Goal: Information Seeking & Learning: Learn about a topic

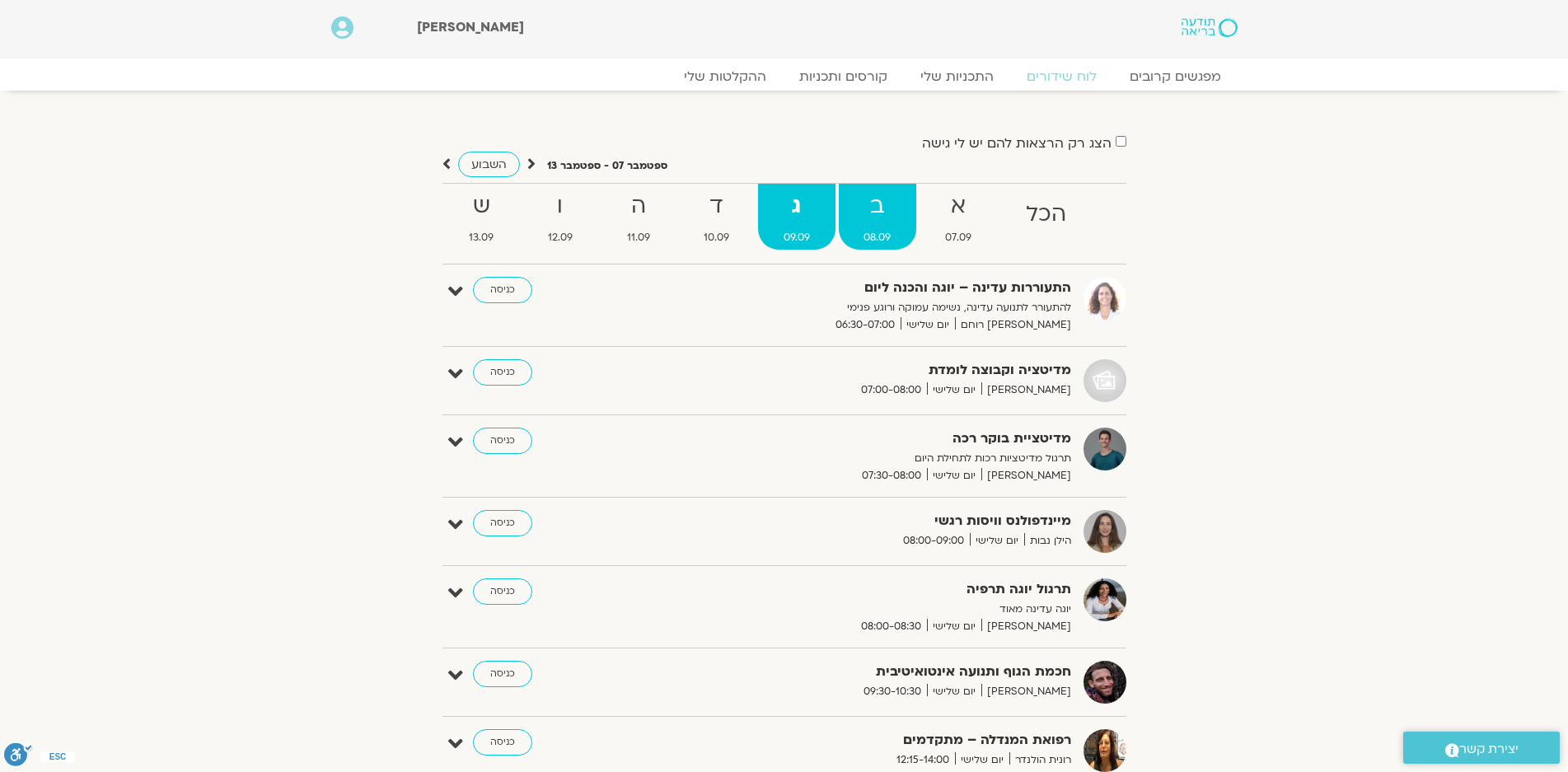
click at [878, 207] on strong "ב" at bounding box center [878, 206] width 78 height 37
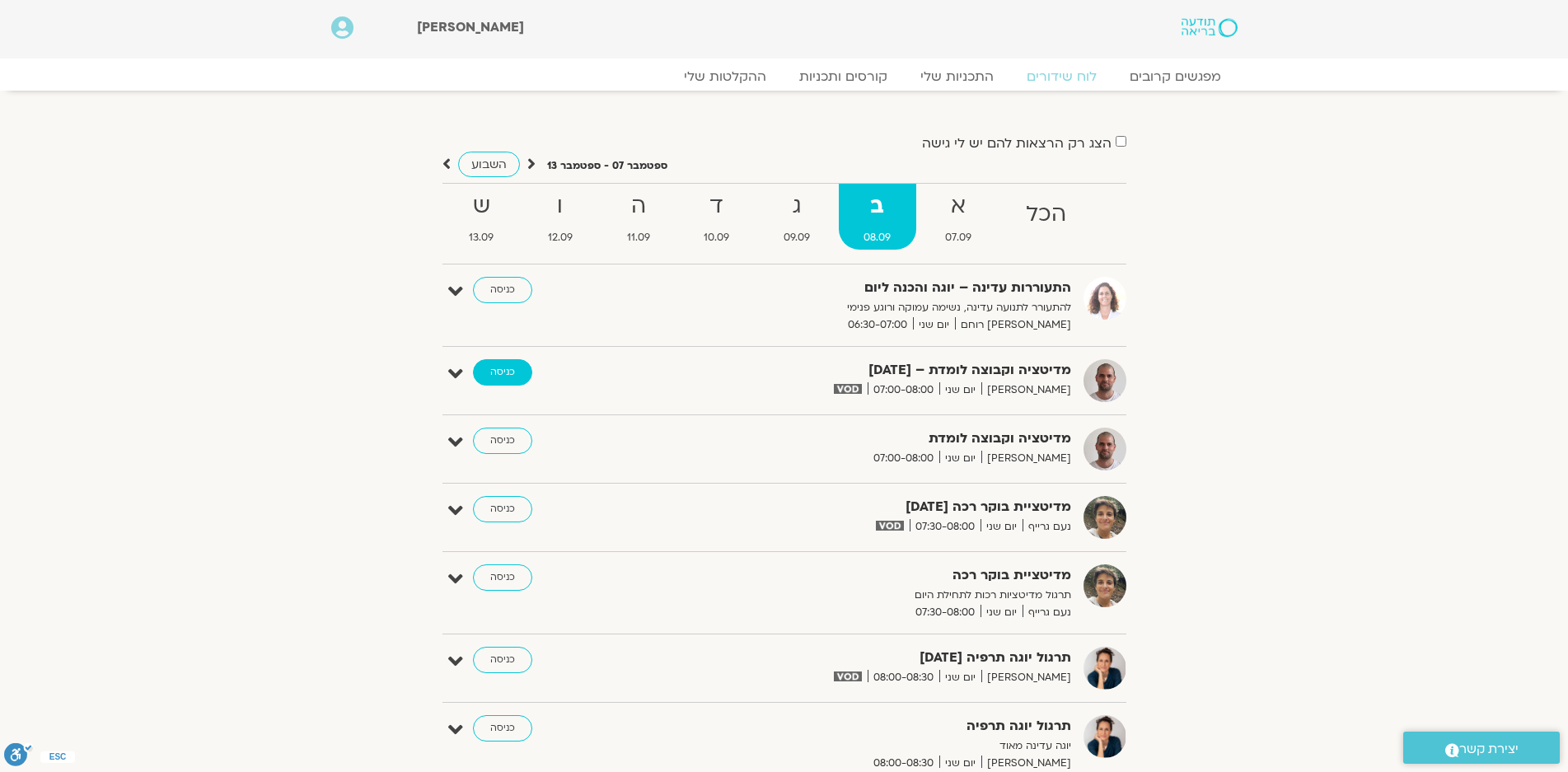
click at [500, 366] on link "כניסה" at bounding box center [502, 372] width 60 height 26
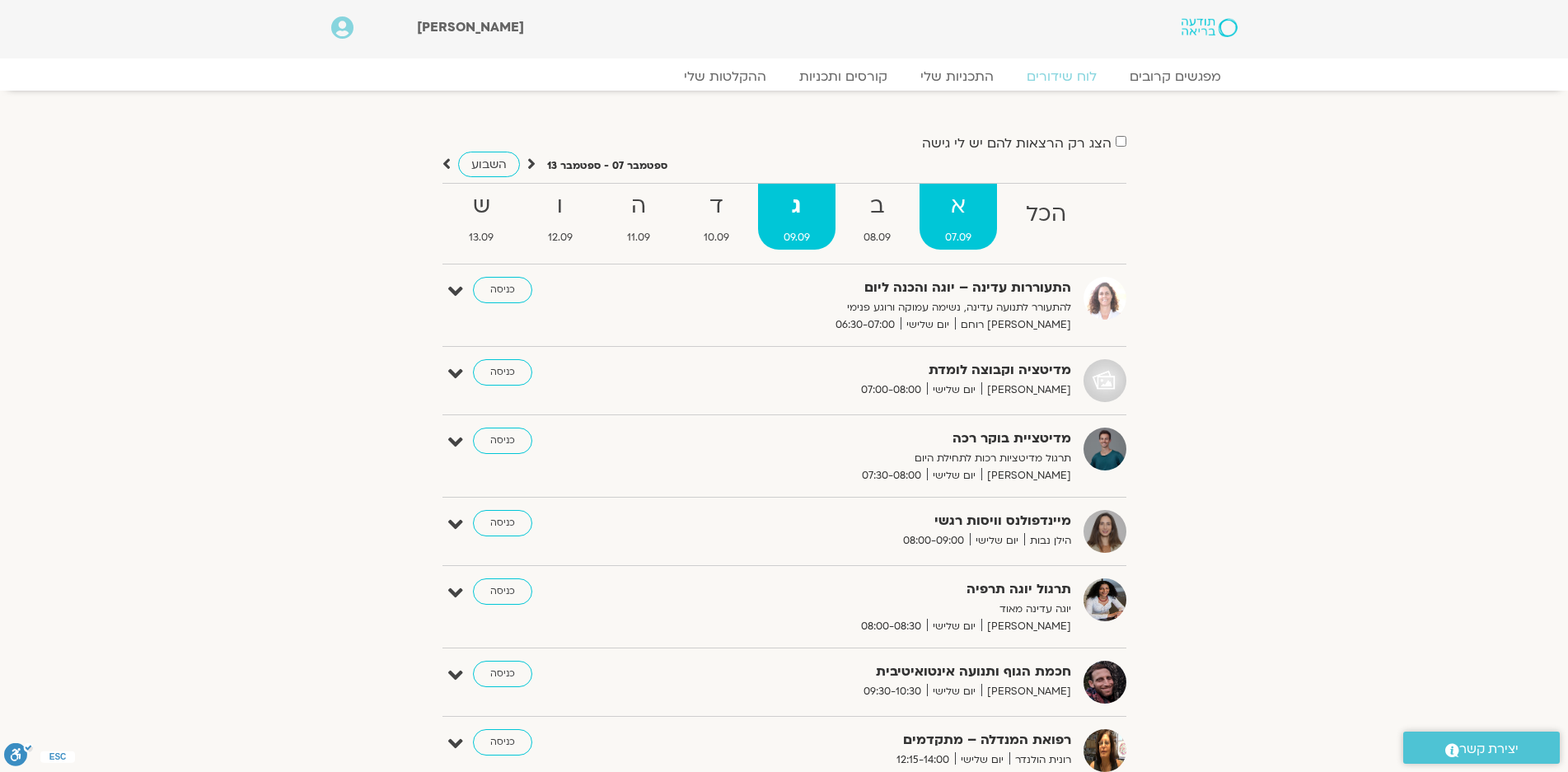
click at [944, 200] on strong "א" at bounding box center [958, 206] width 78 height 37
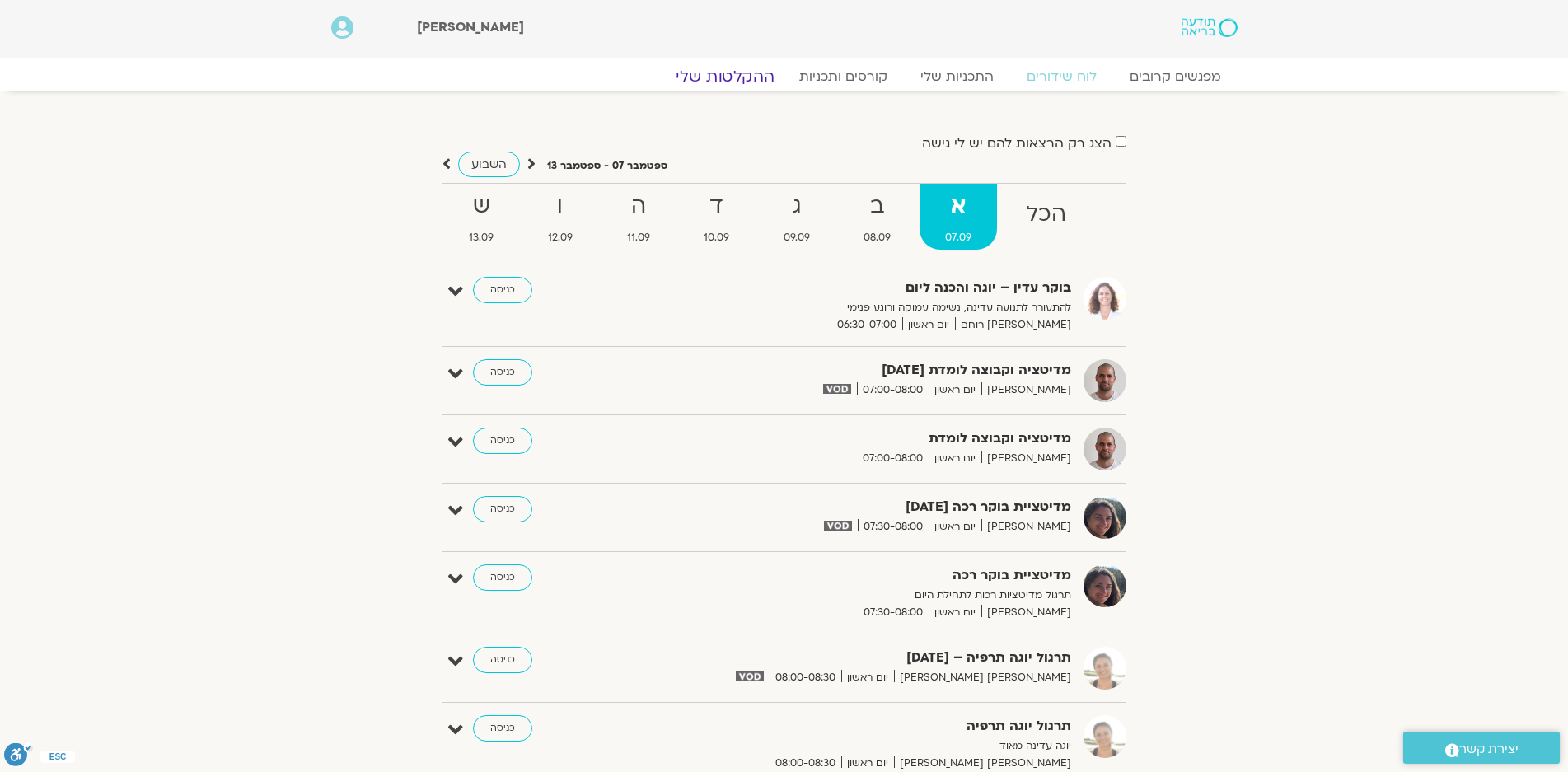
click at [729, 80] on link "ההקלטות שלי" at bounding box center [725, 76] width 138 height 20
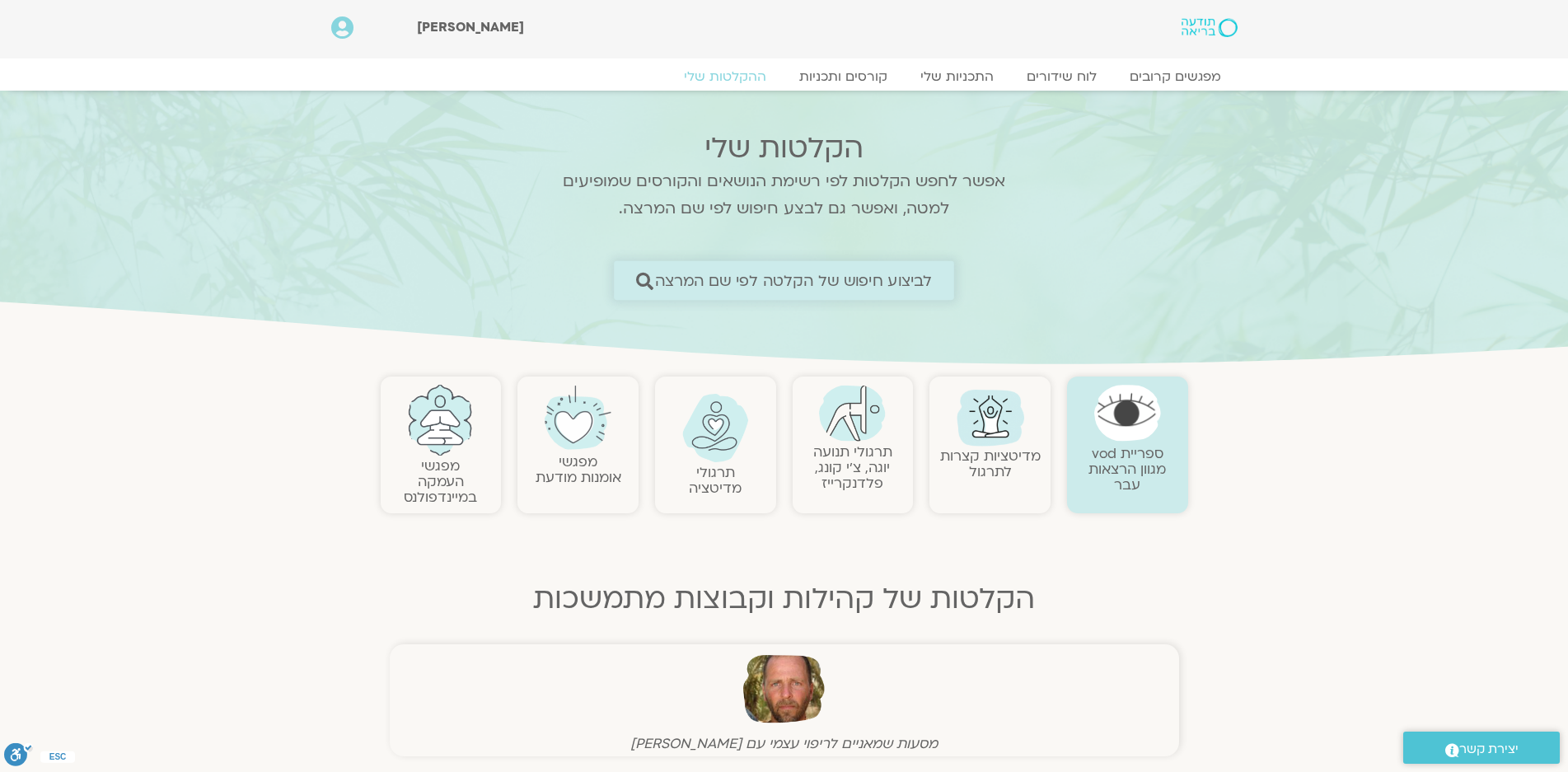
click at [900, 279] on span "לביצוע חיפוש של הקלטה לפי שם המרצה" at bounding box center [793, 281] width 277 height 17
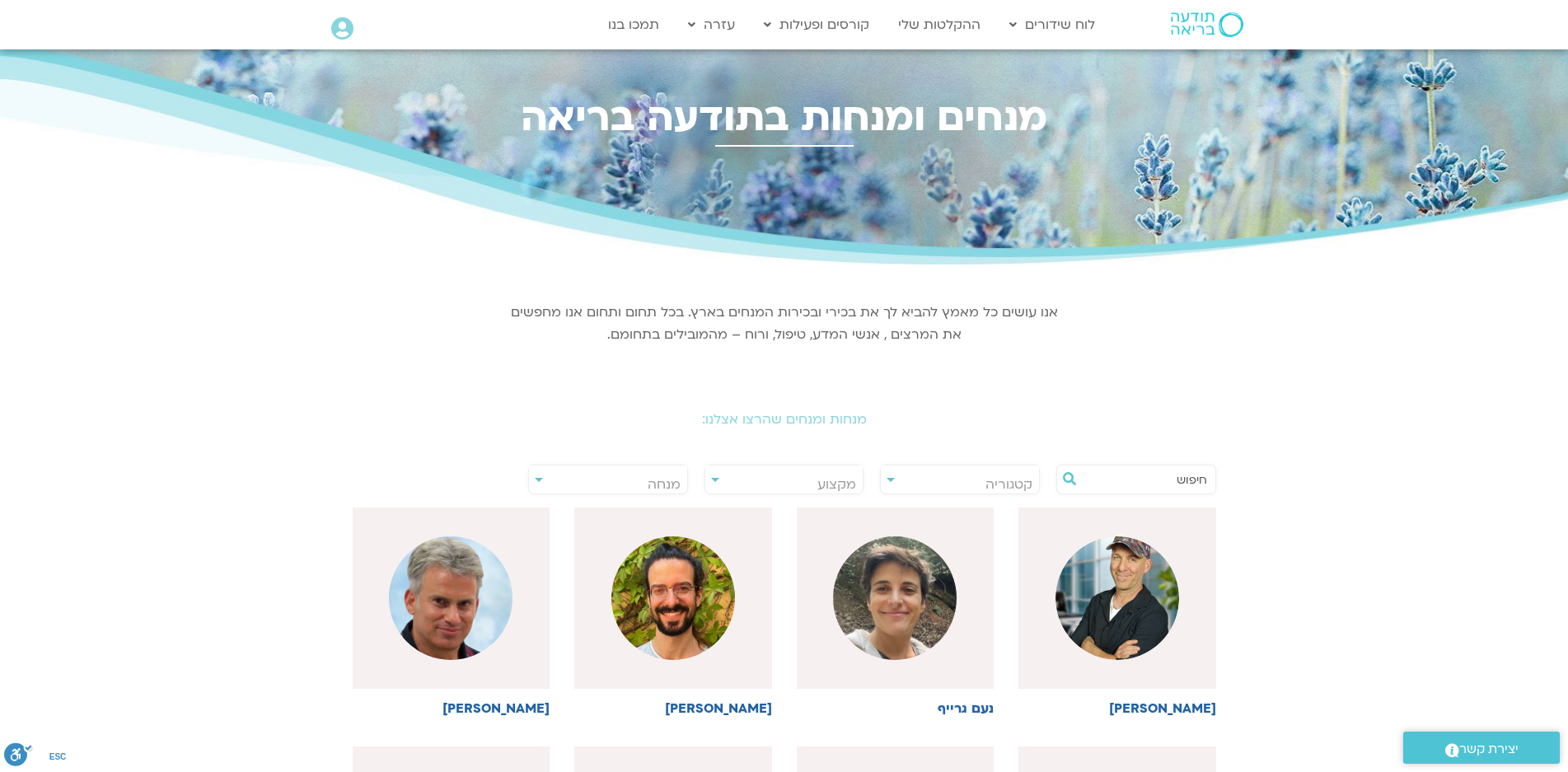
click at [1185, 481] on input "text" at bounding box center [1144, 479] width 125 height 28
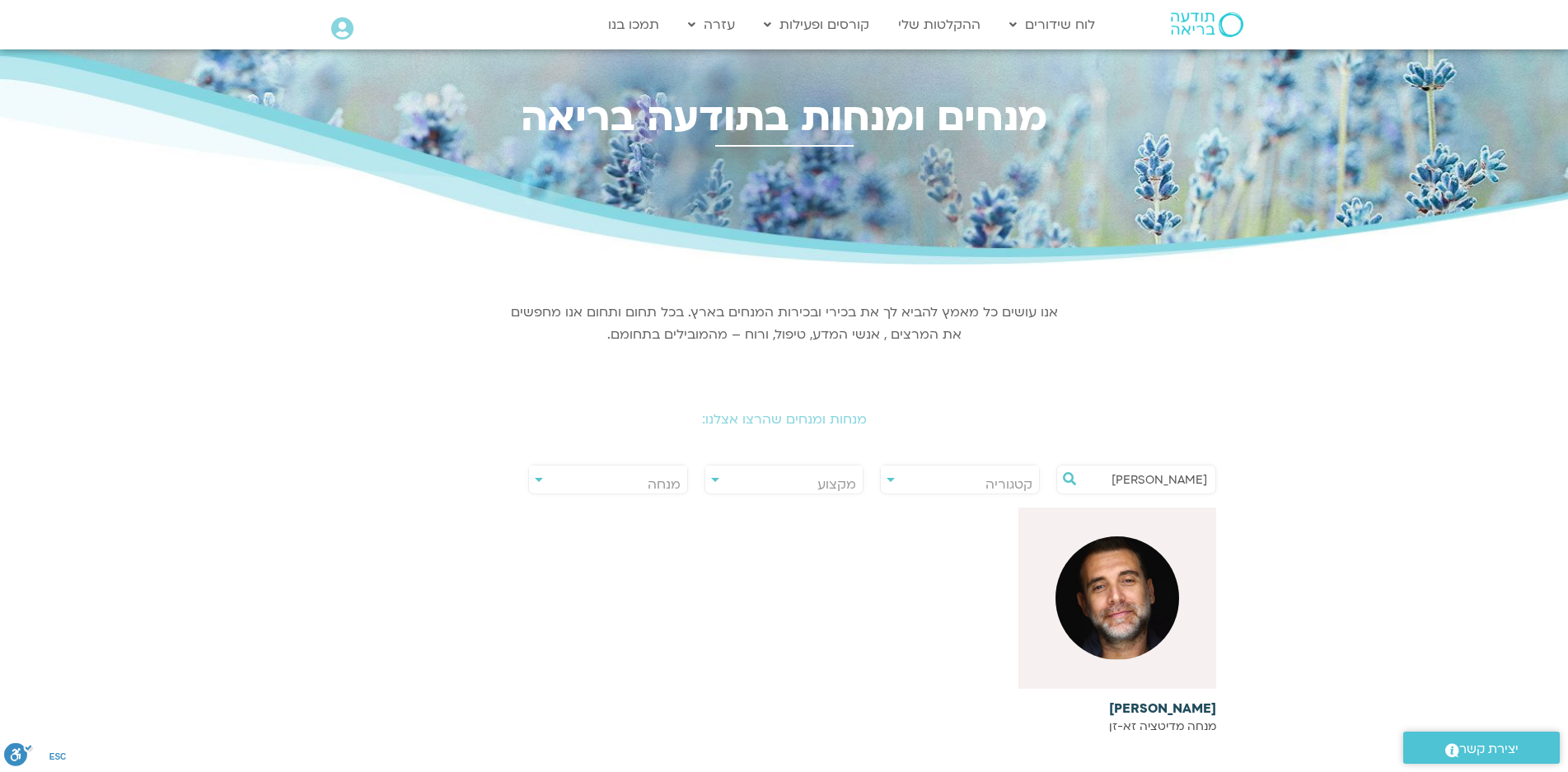
type input "סשה"
click at [1108, 576] on img at bounding box center [1117, 598] width 124 height 124
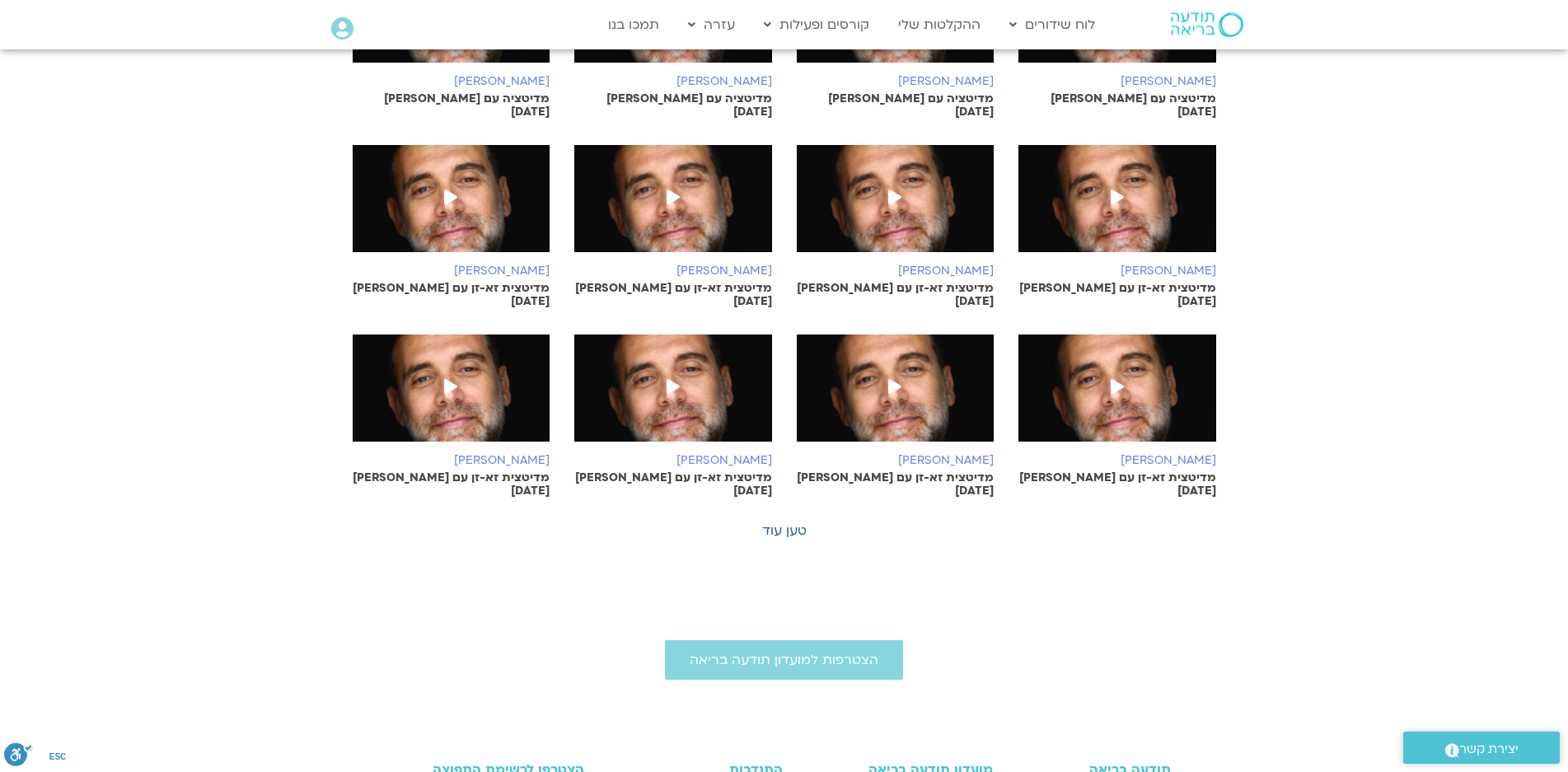
scroll to position [906, 0]
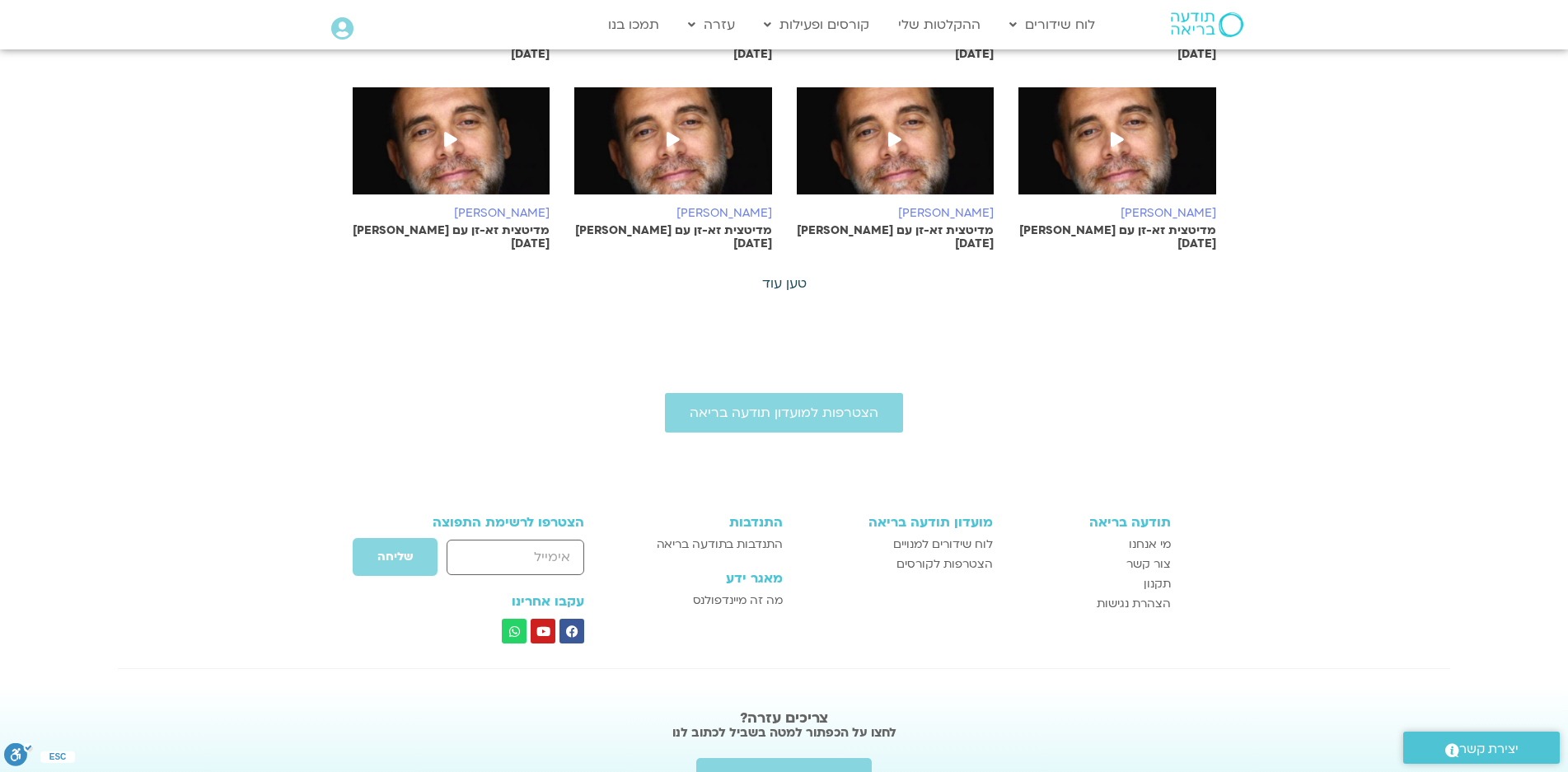
click at [770, 275] on link "טען עוד" at bounding box center [784, 283] width 44 height 18
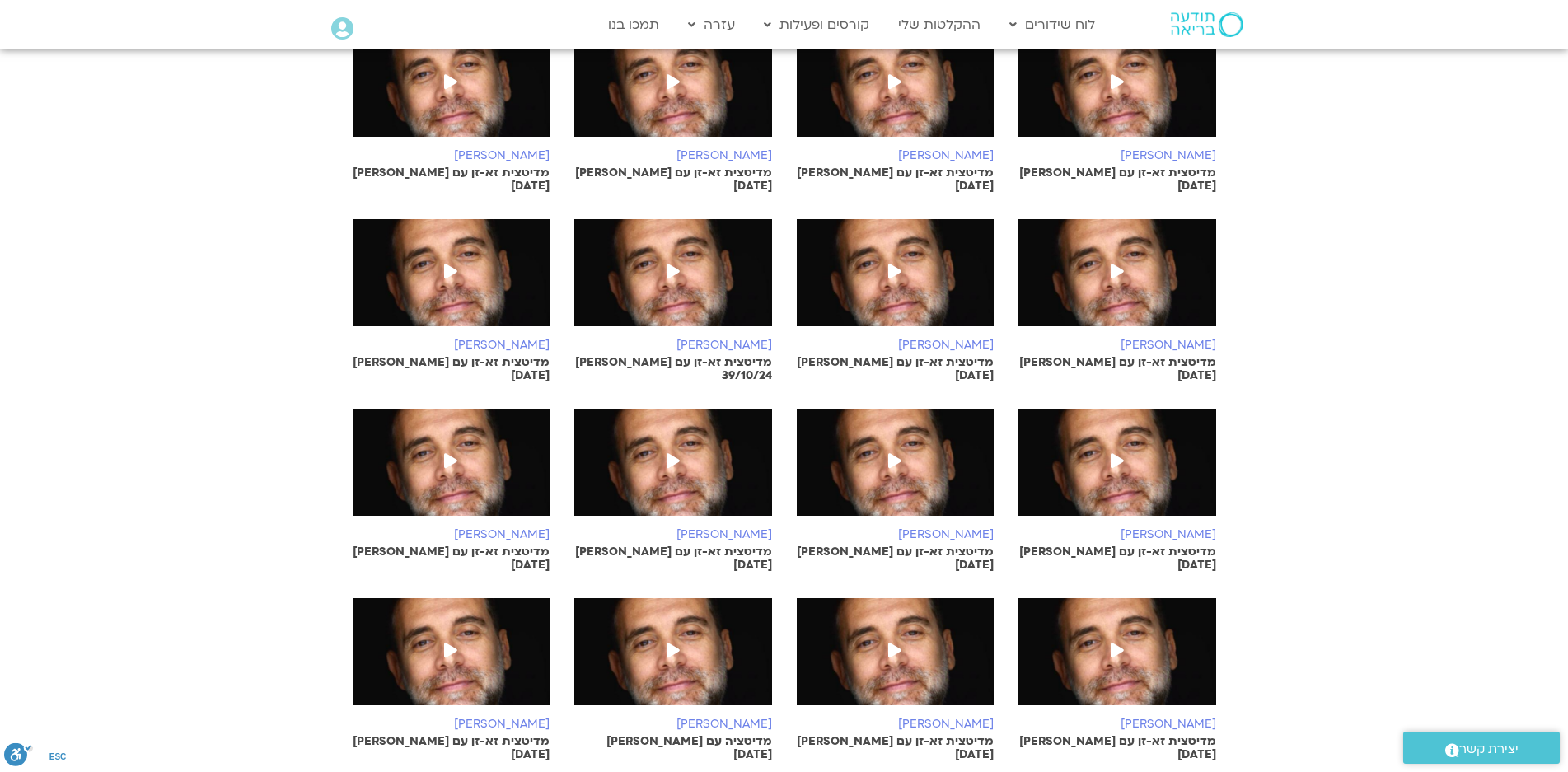
scroll to position [1401, 0]
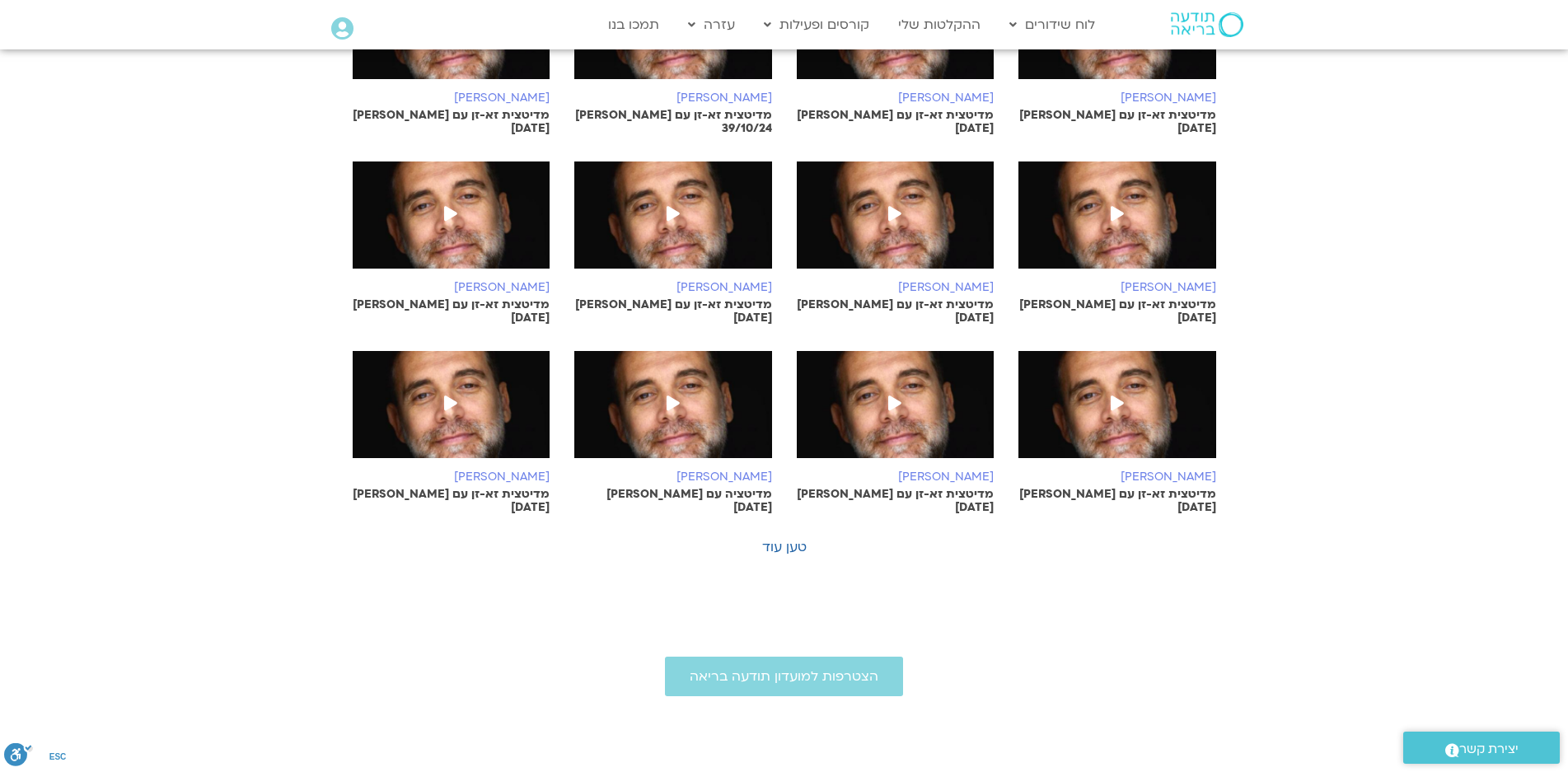
click at [677, 395] on icon at bounding box center [672, 402] width 13 height 15
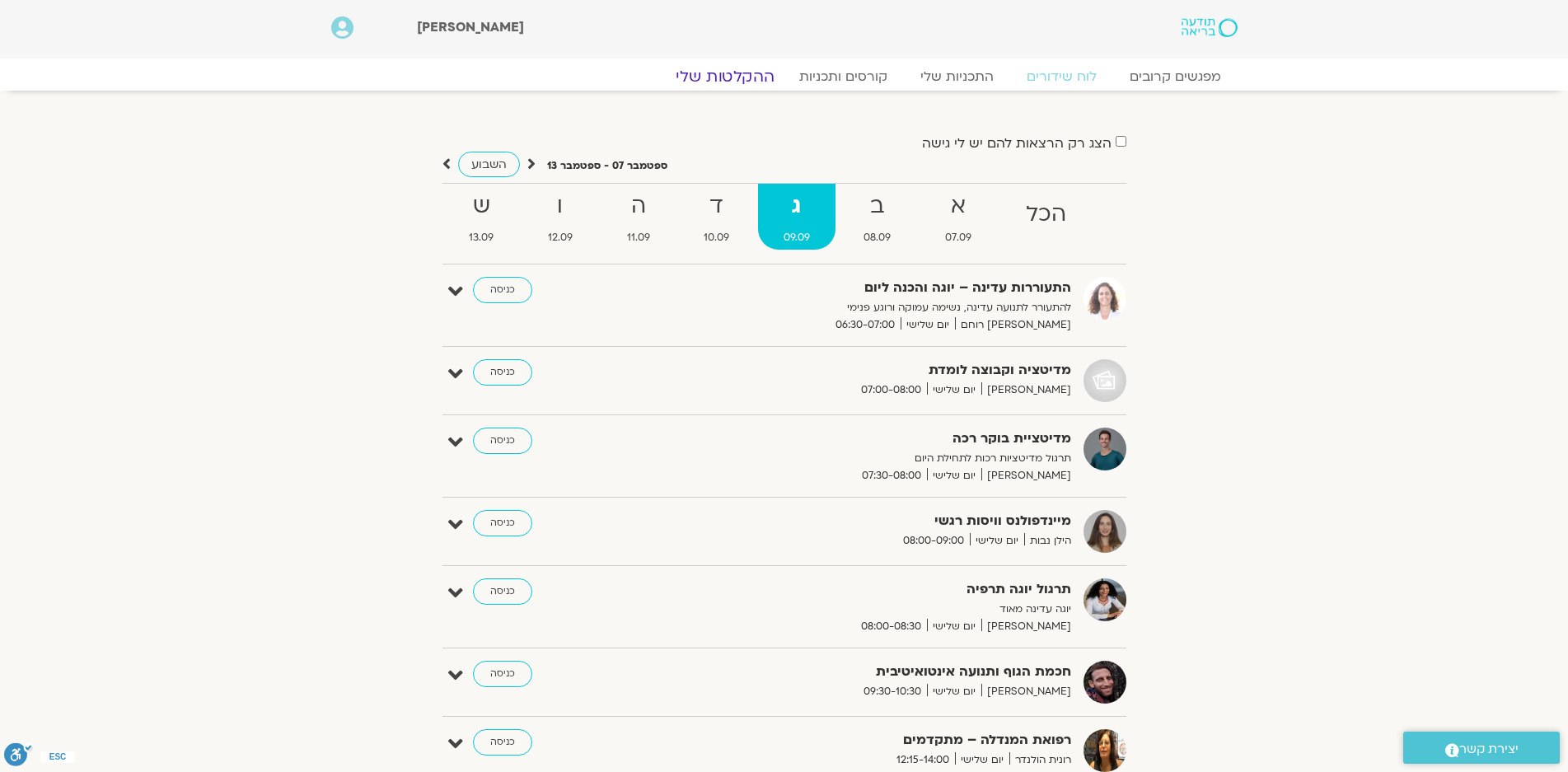
click at [744, 77] on link "ההקלטות שלי" at bounding box center [725, 76] width 138 height 20
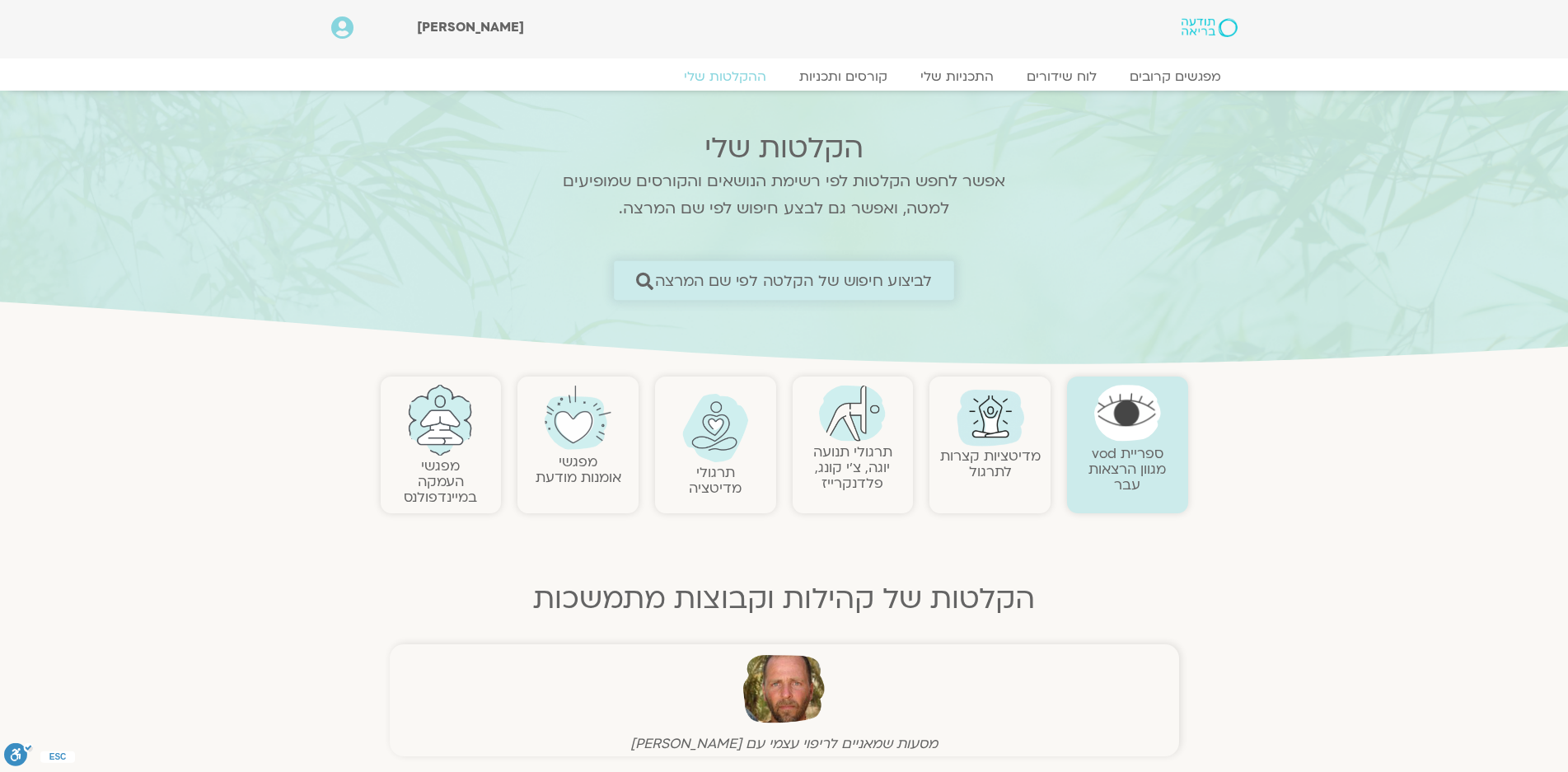
click at [846, 280] on span "לביצוע חיפוש של הקלטה לפי שם המרצה" at bounding box center [793, 281] width 277 height 17
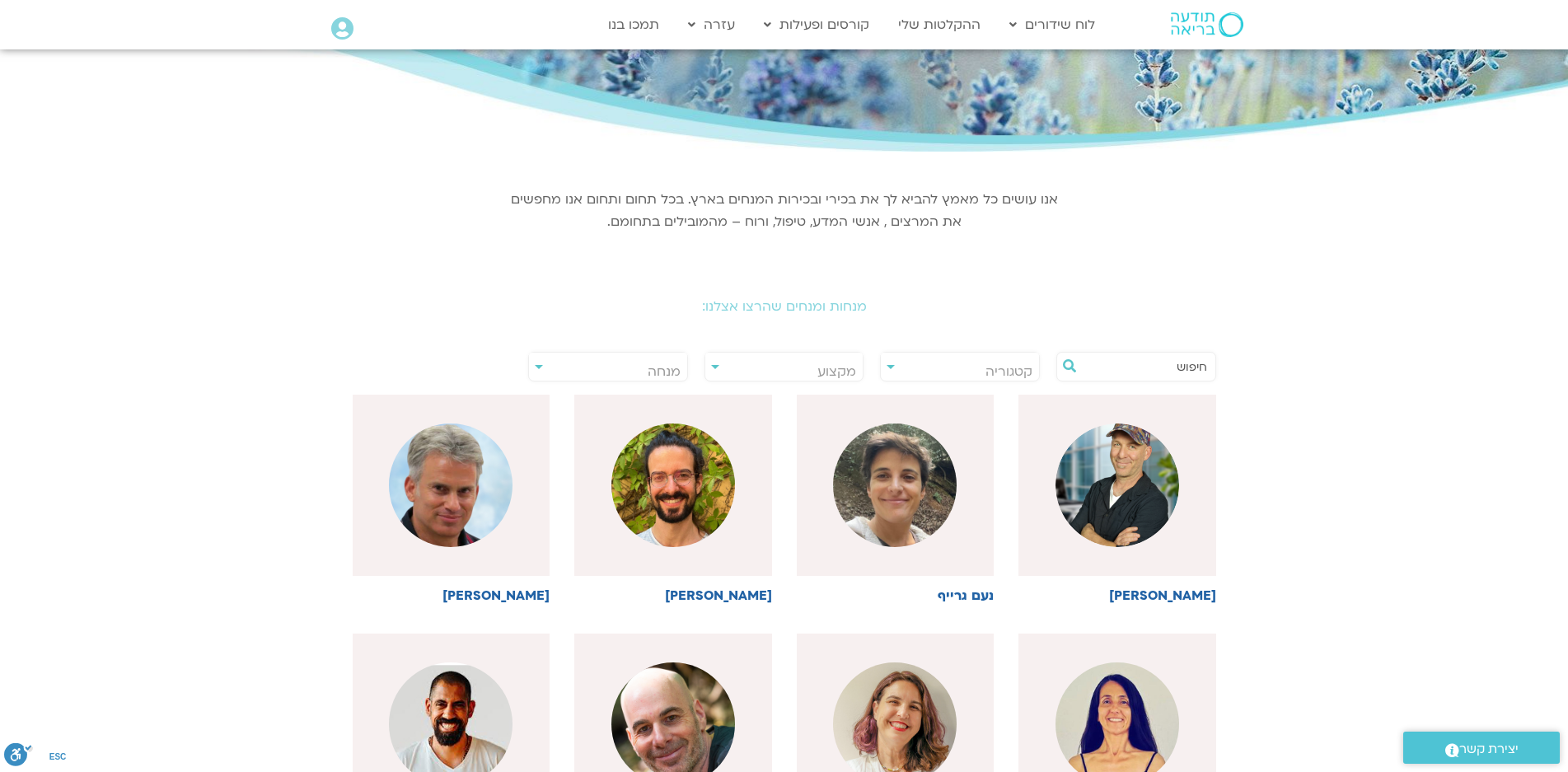
scroll to position [98, 0]
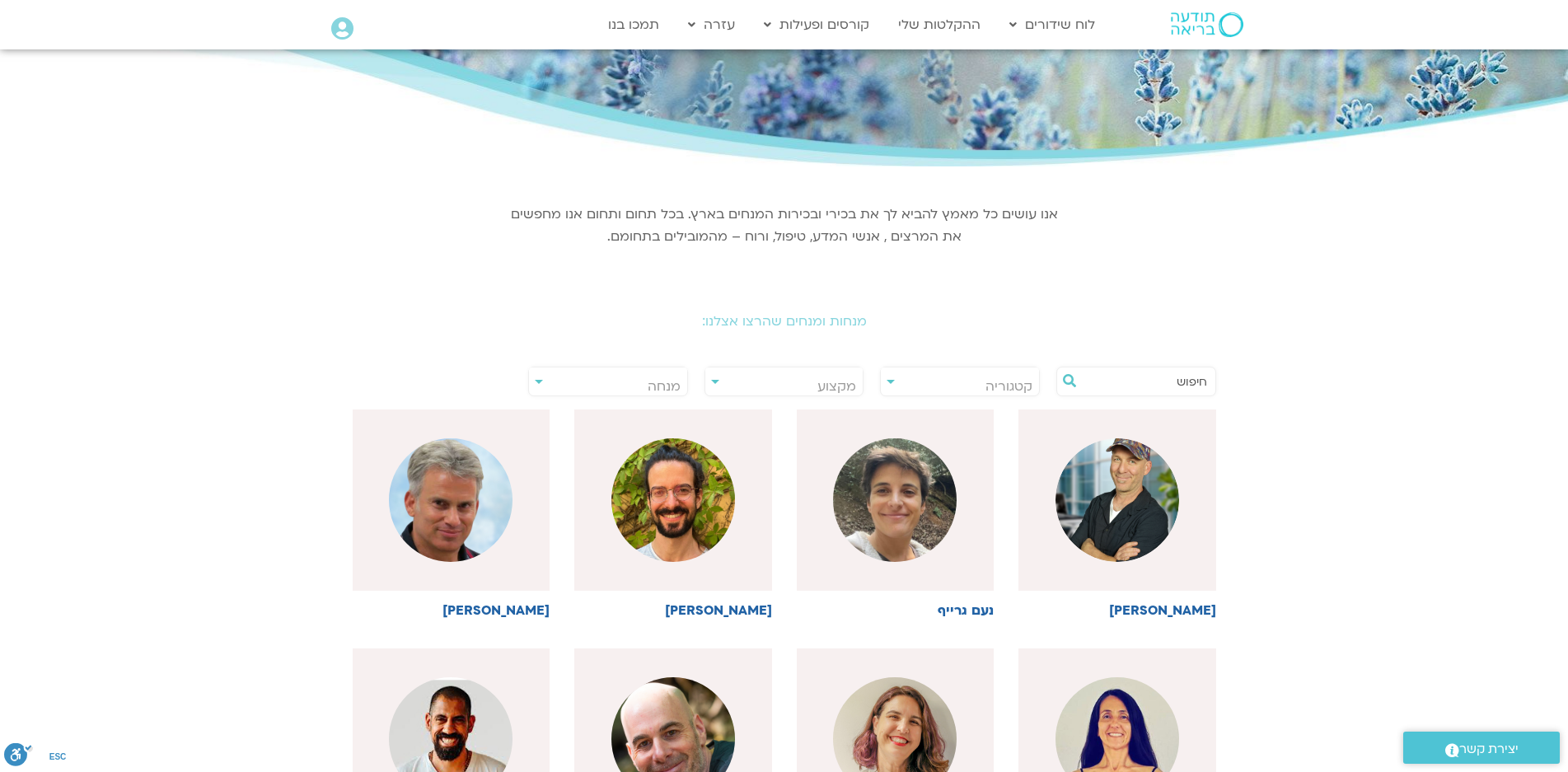
click at [1200, 379] on input "text" at bounding box center [1144, 381] width 125 height 28
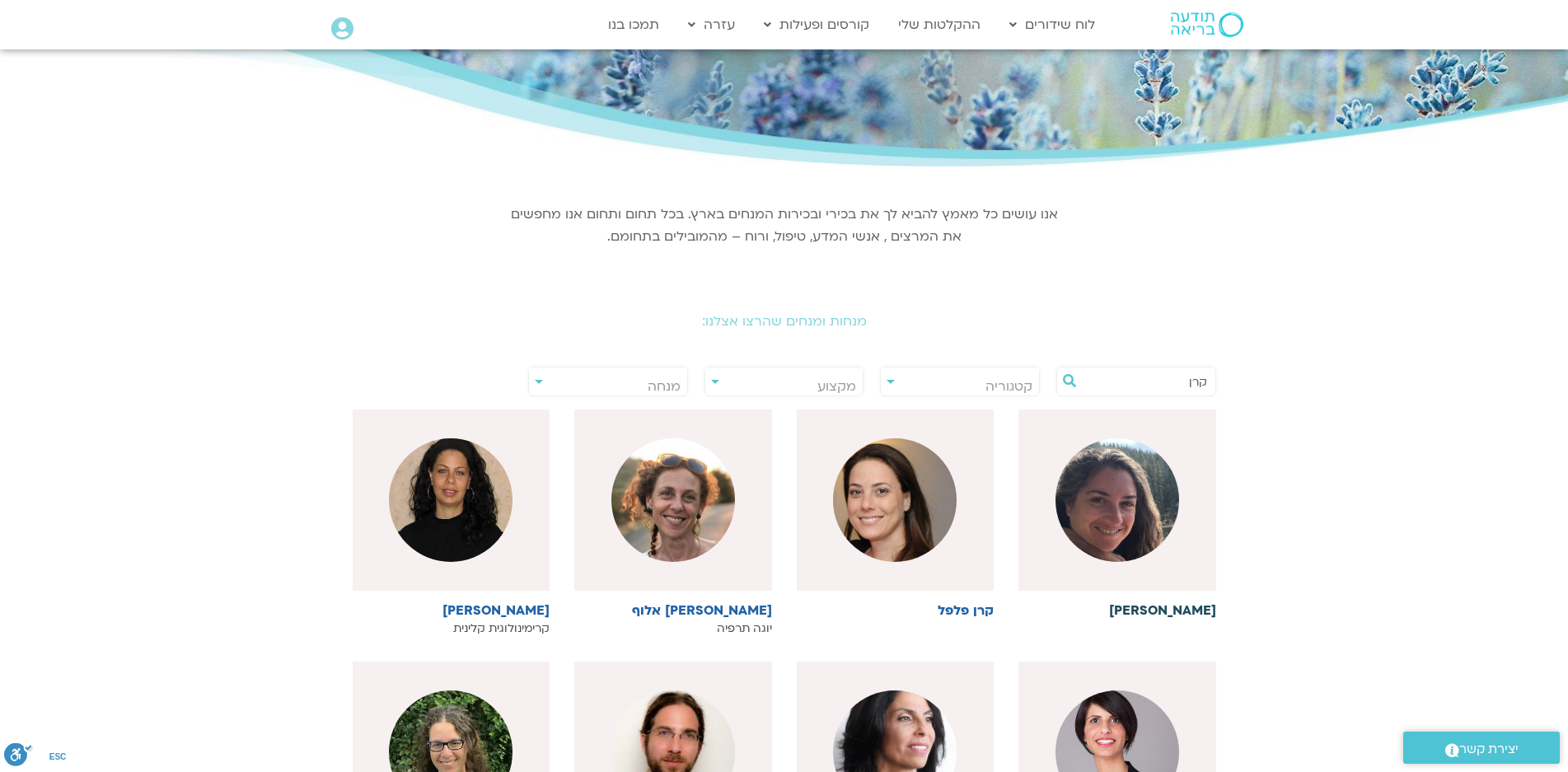
type input "קרן"
click at [1115, 502] on img at bounding box center [1117, 500] width 124 height 124
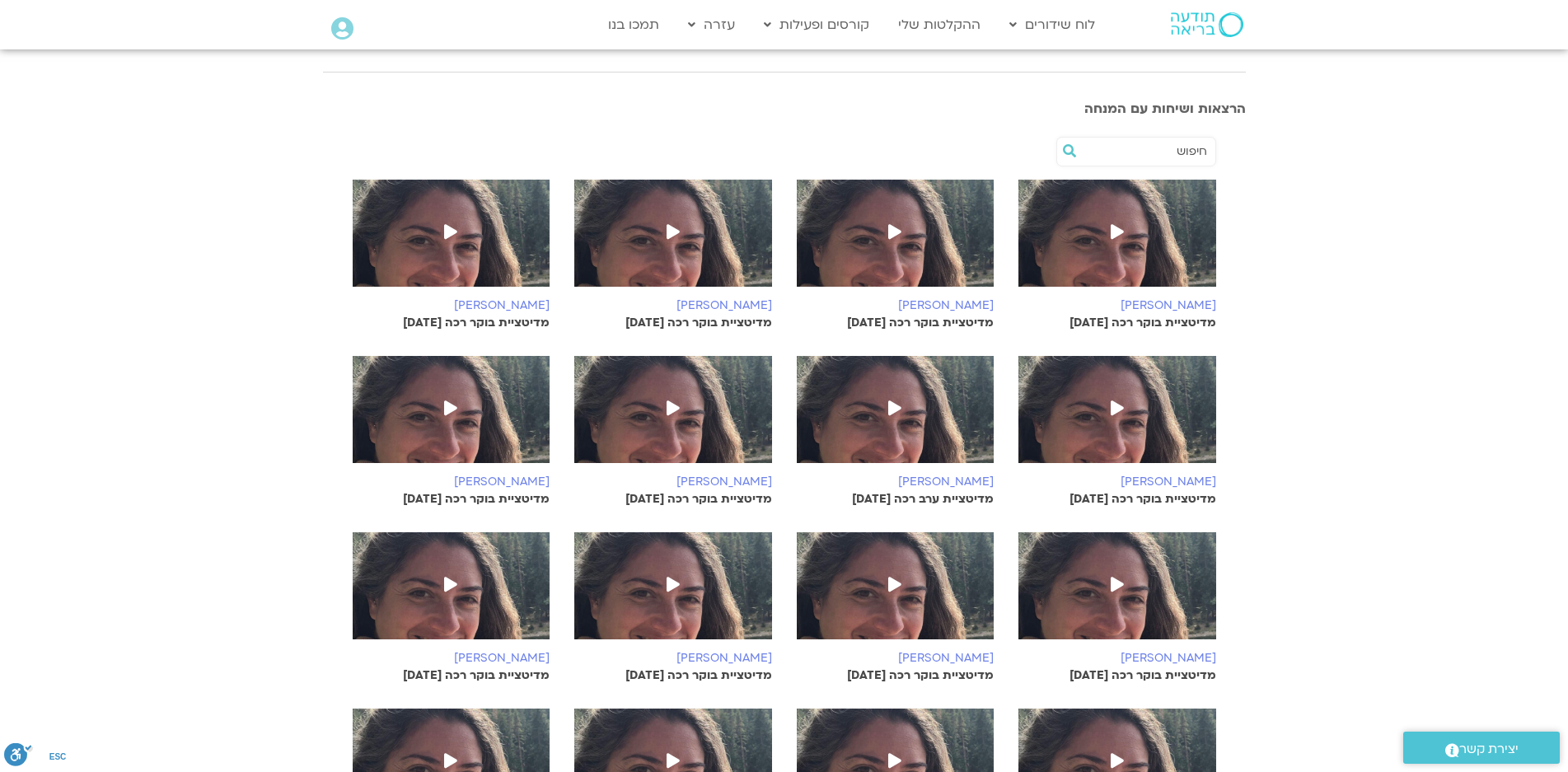
scroll to position [577, 0]
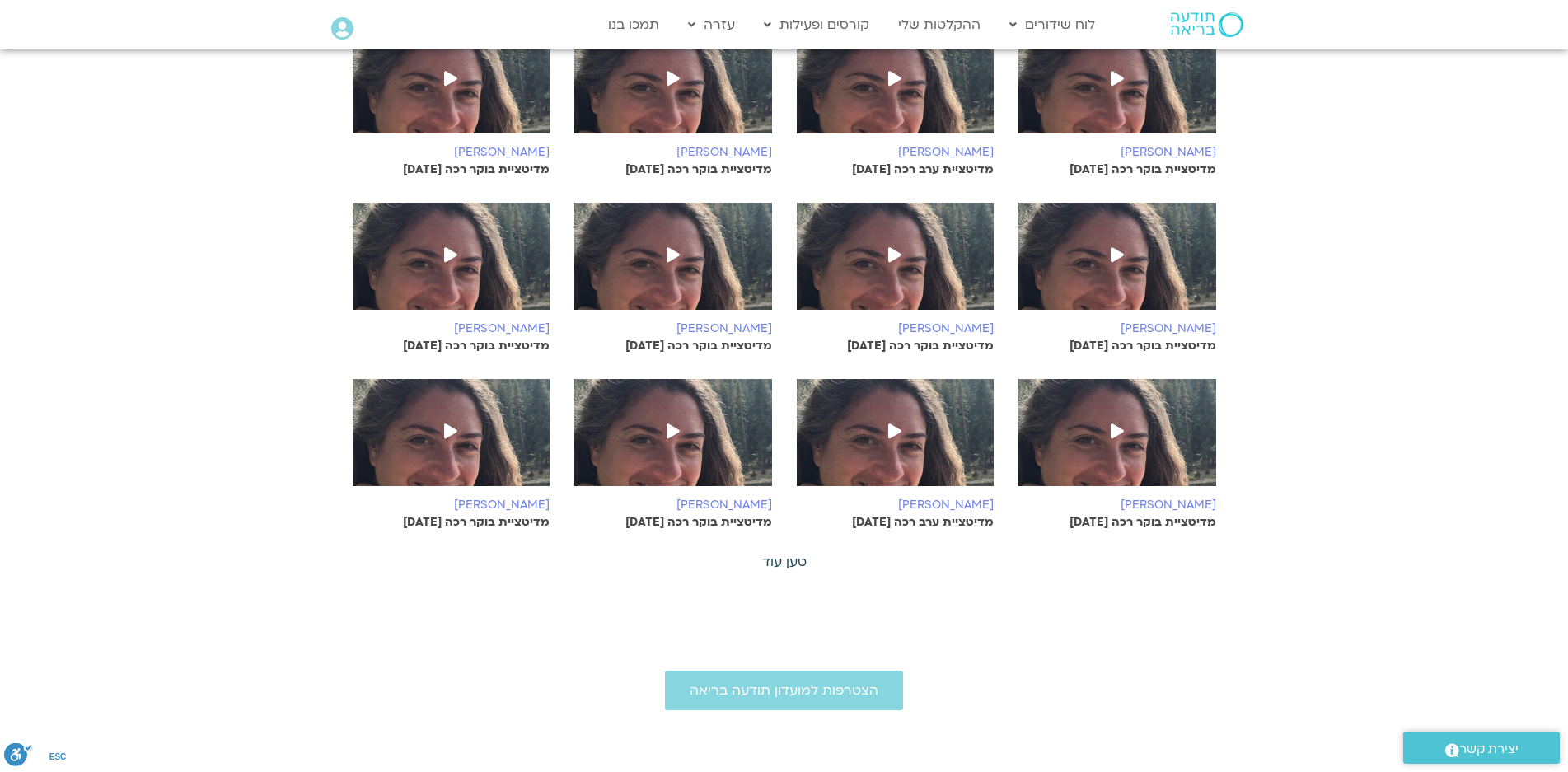
click at [781, 559] on link "טען עוד" at bounding box center [784, 561] width 44 height 18
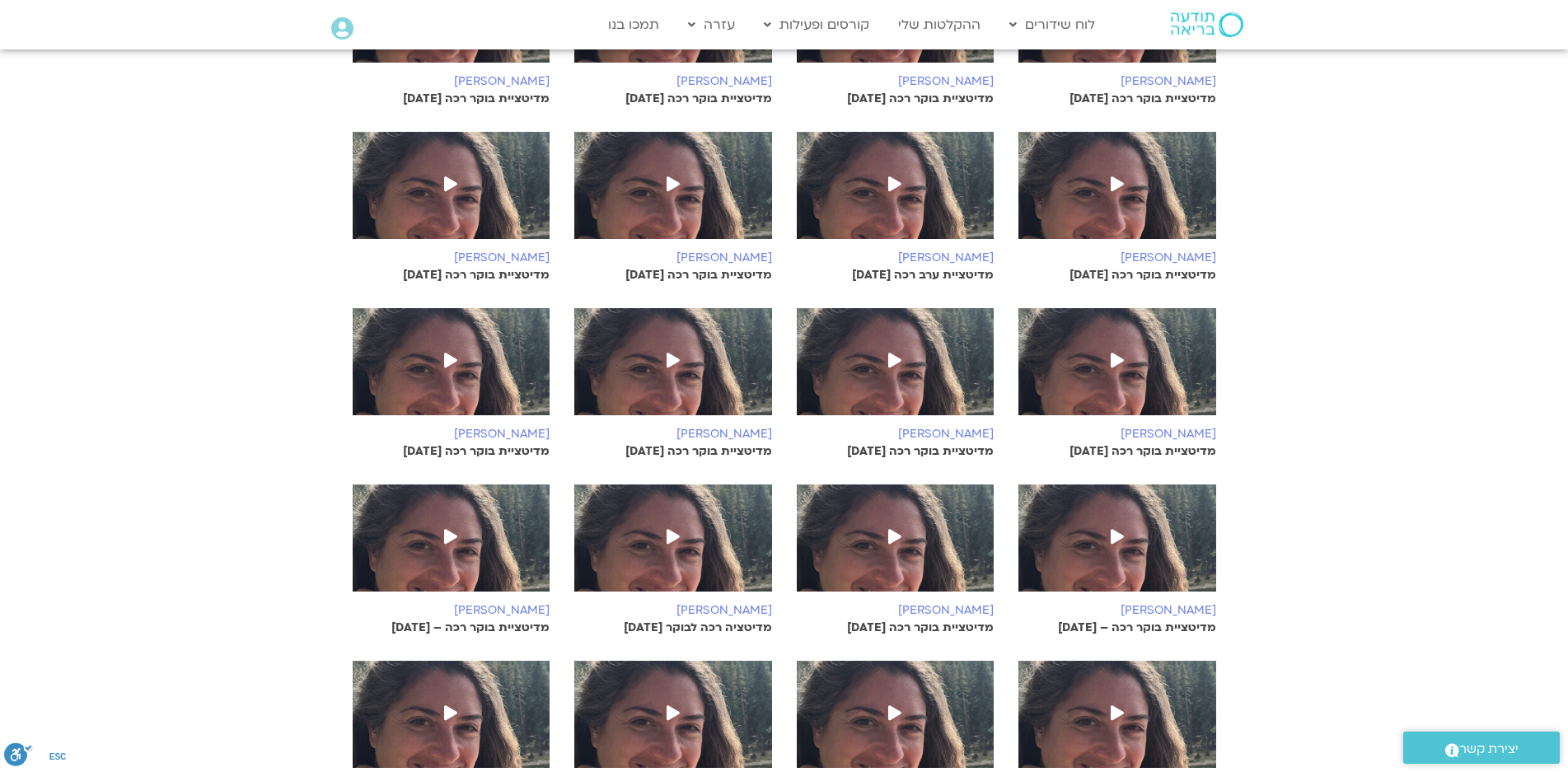
scroll to position [1071, 0]
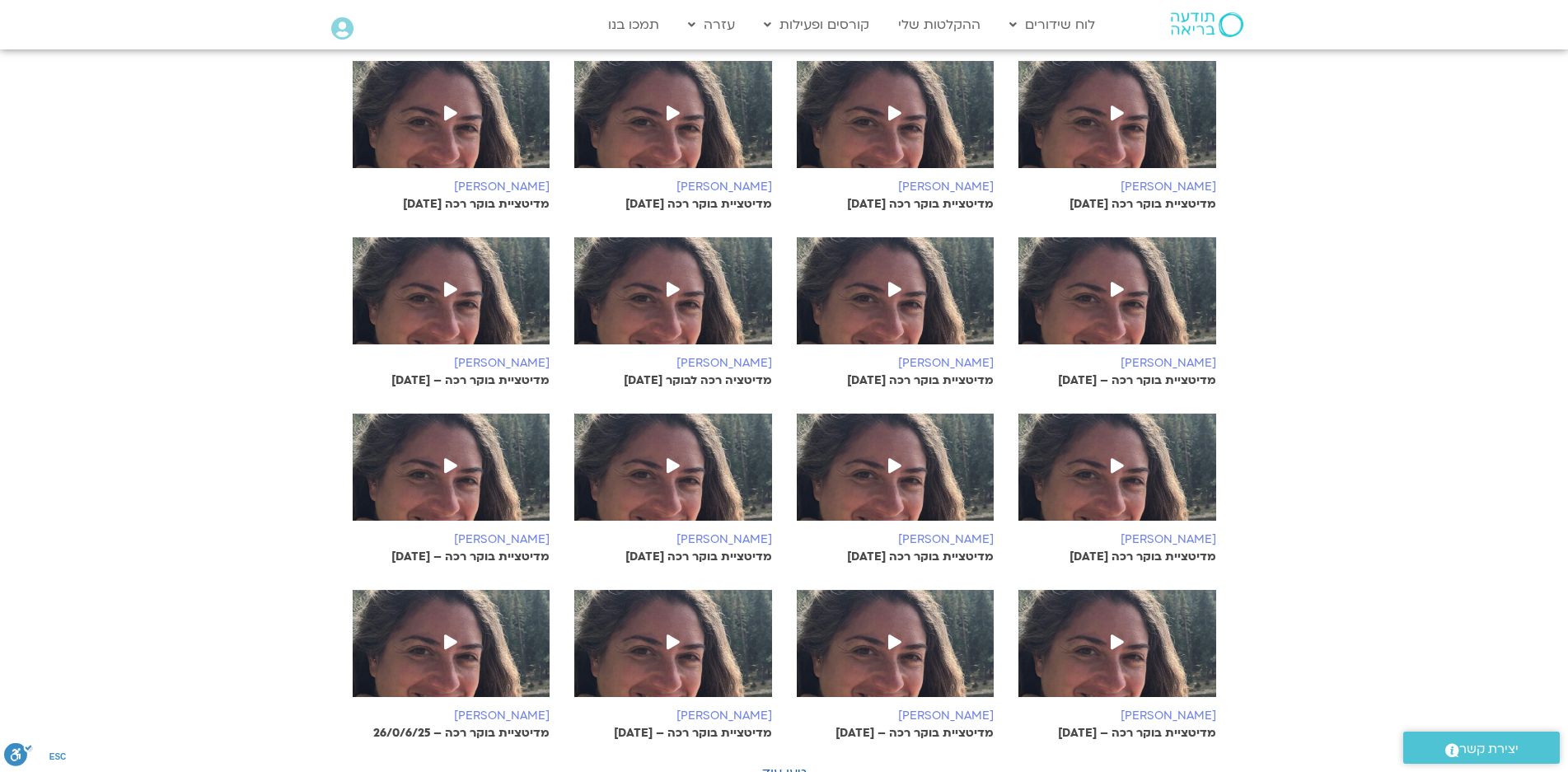
click at [1130, 474] on span at bounding box center [1117, 467] width 30 height 30
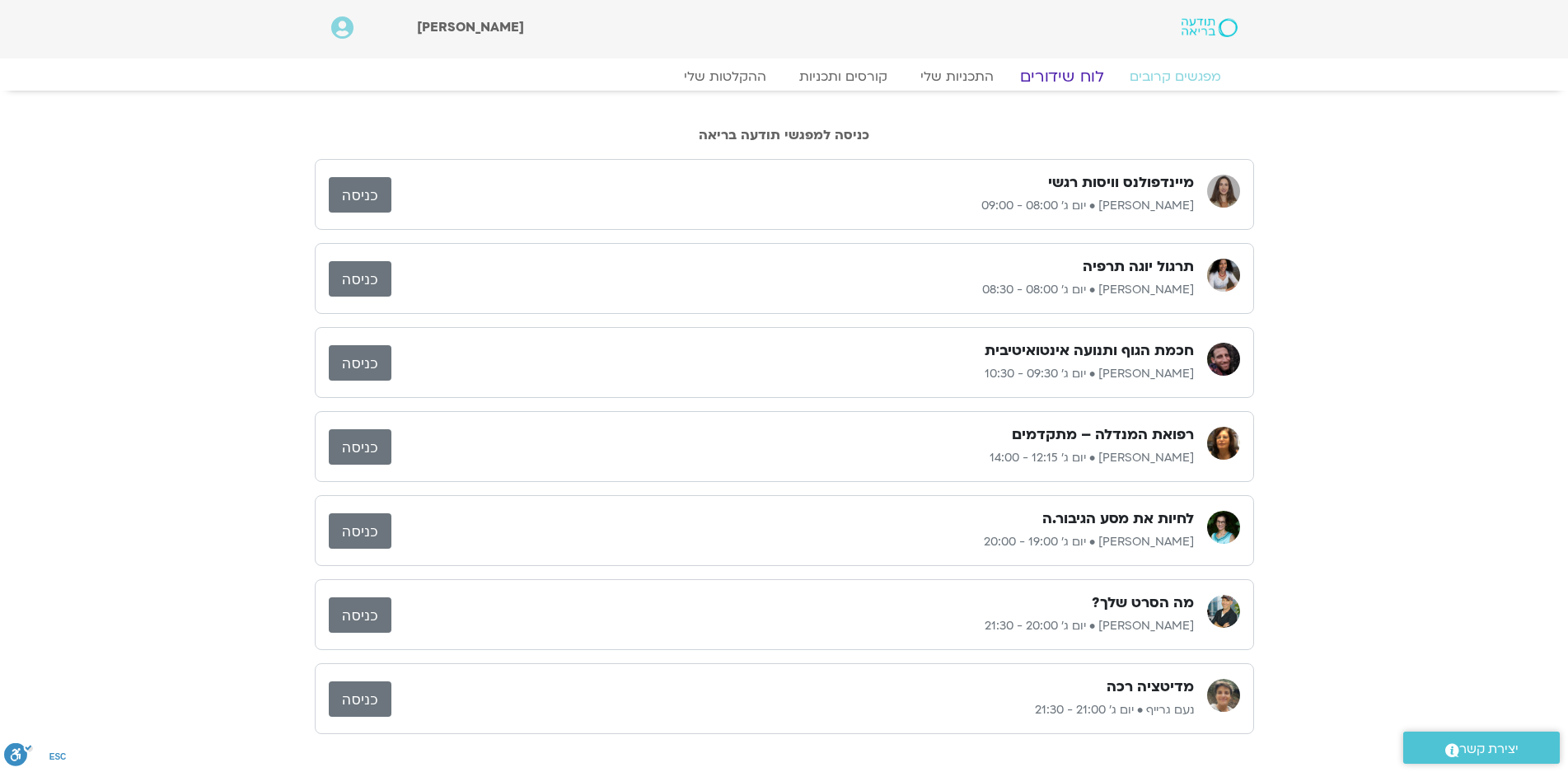
click at [1054, 79] on link "לוח שידורים" at bounding box center [1060, 76] width 124 height 20
